Goal: Communication & Community: Connect with others

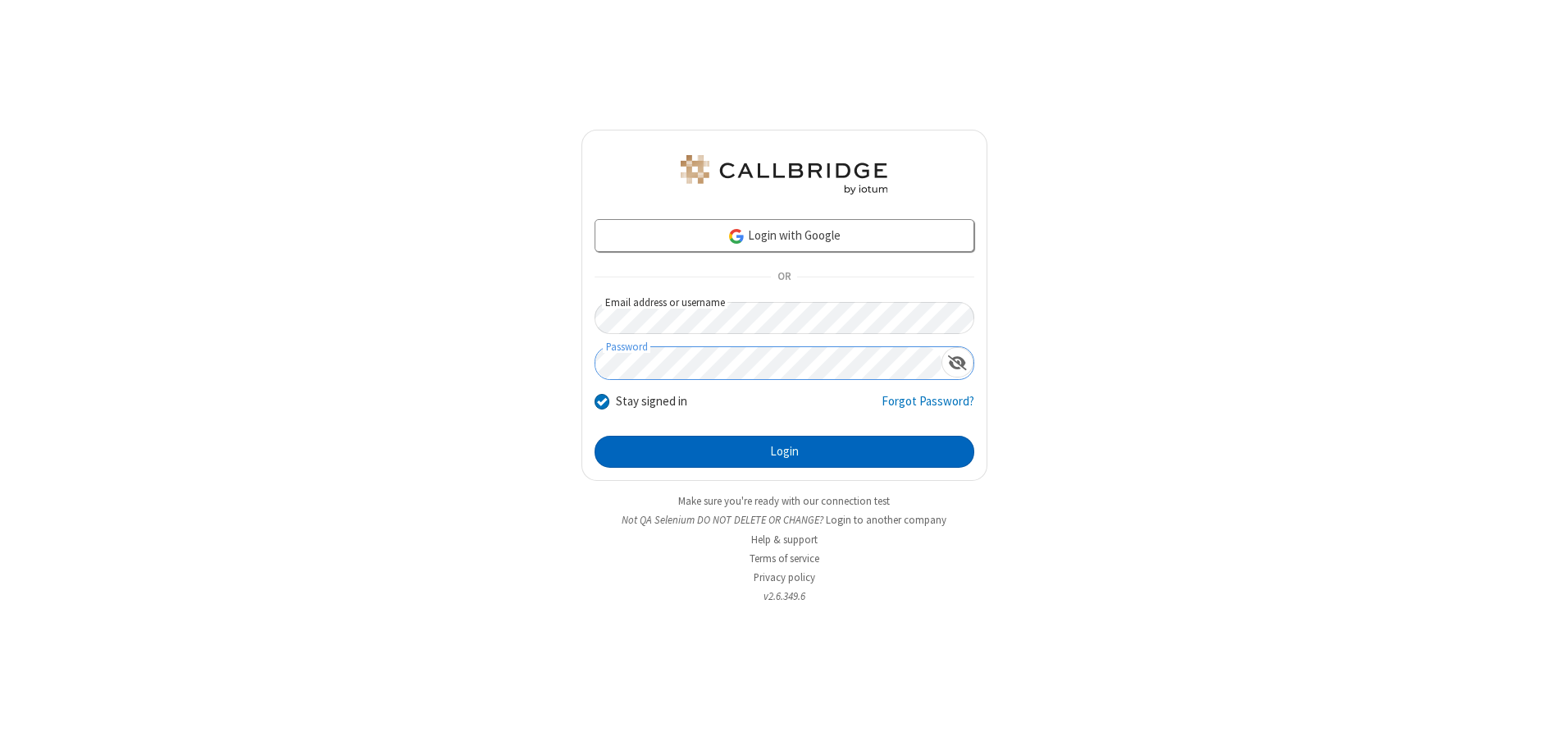
click at [784, 451] on button "Login" at bounding box center [784, 452] width 379 height 33
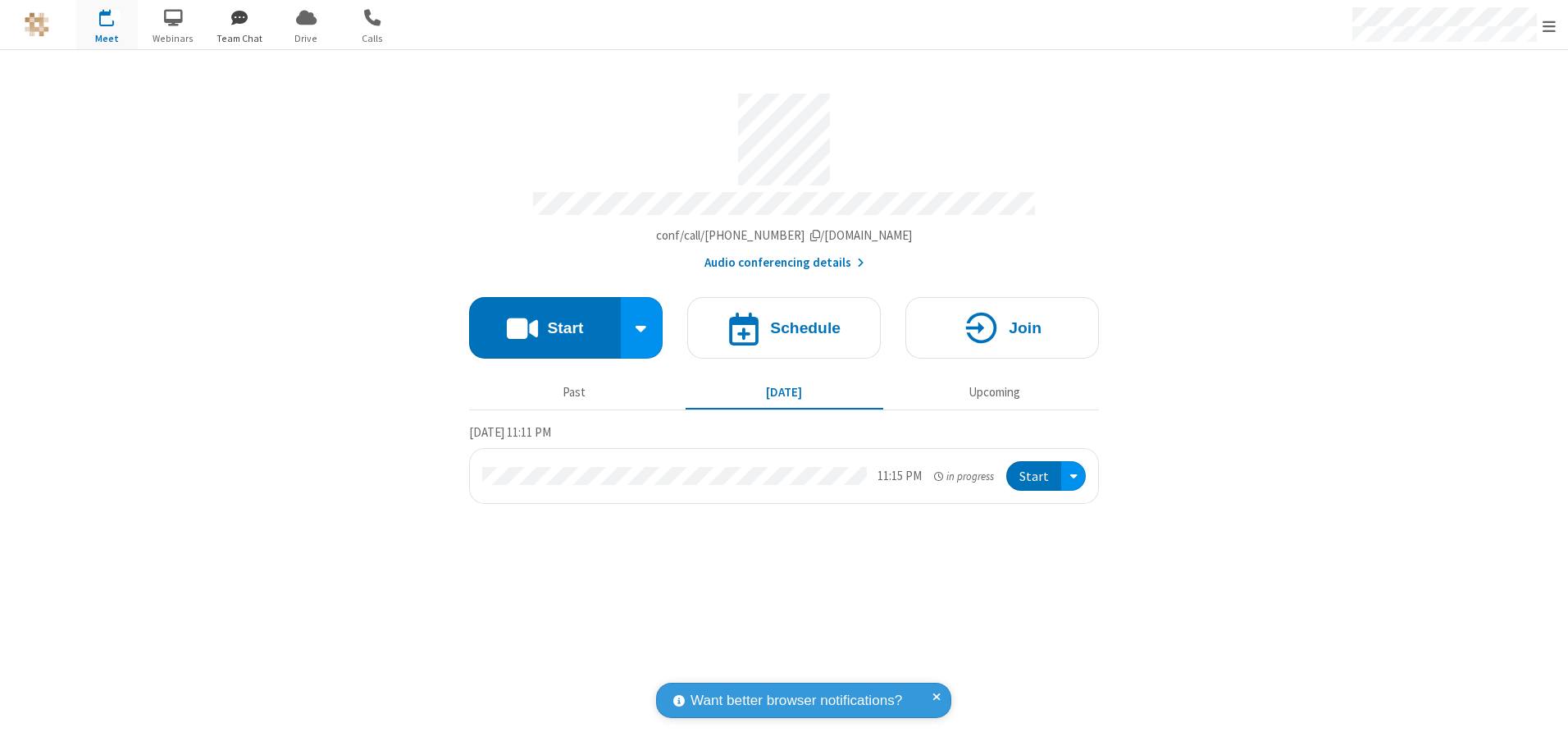
click at [239, 17] on span "button" at bounding box center [240, 17] width 62 height 28
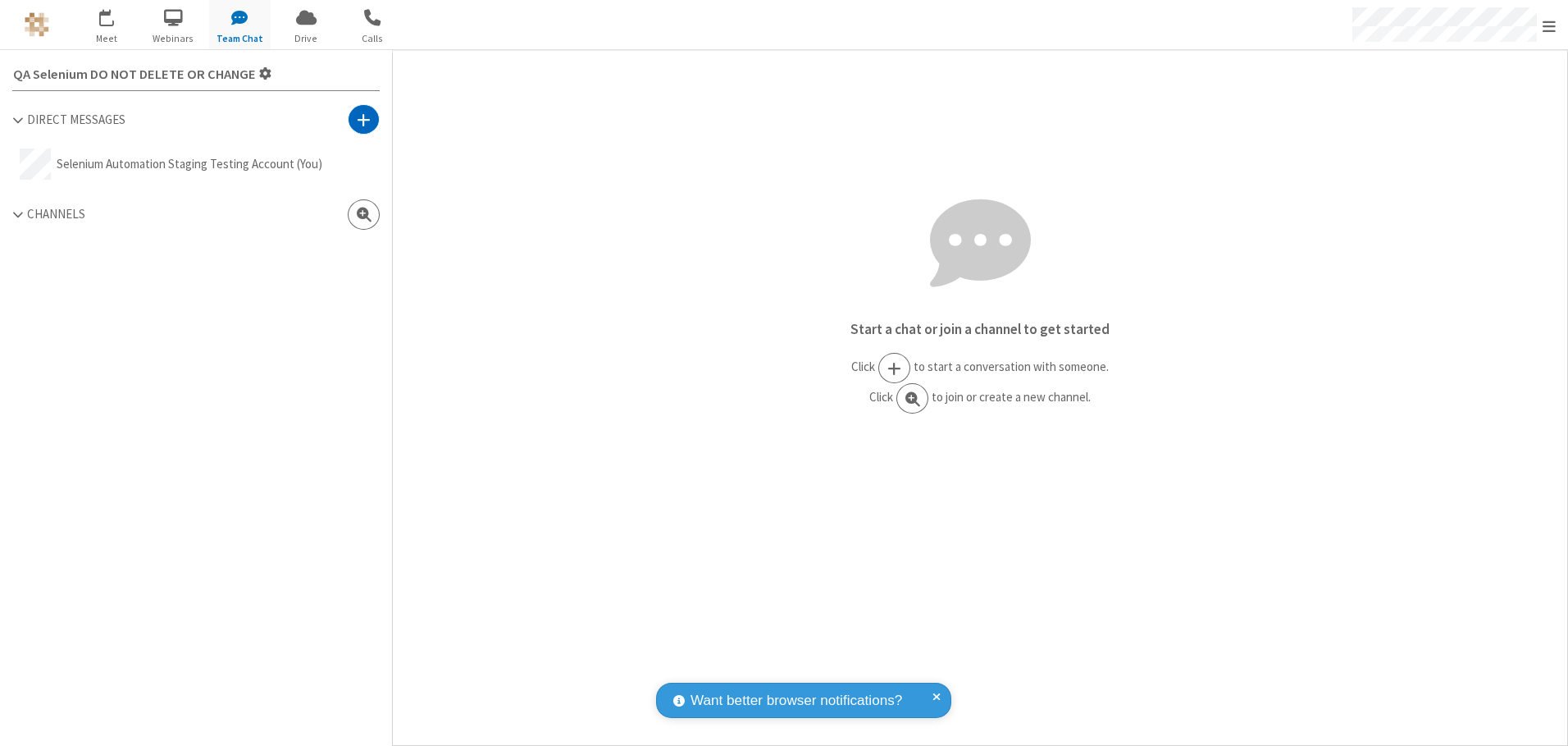
click at [364, 119] on span at bounding box center [364, 120] width 14 height 17
